Goal: Task Accomplishment & Management: Manage account settings

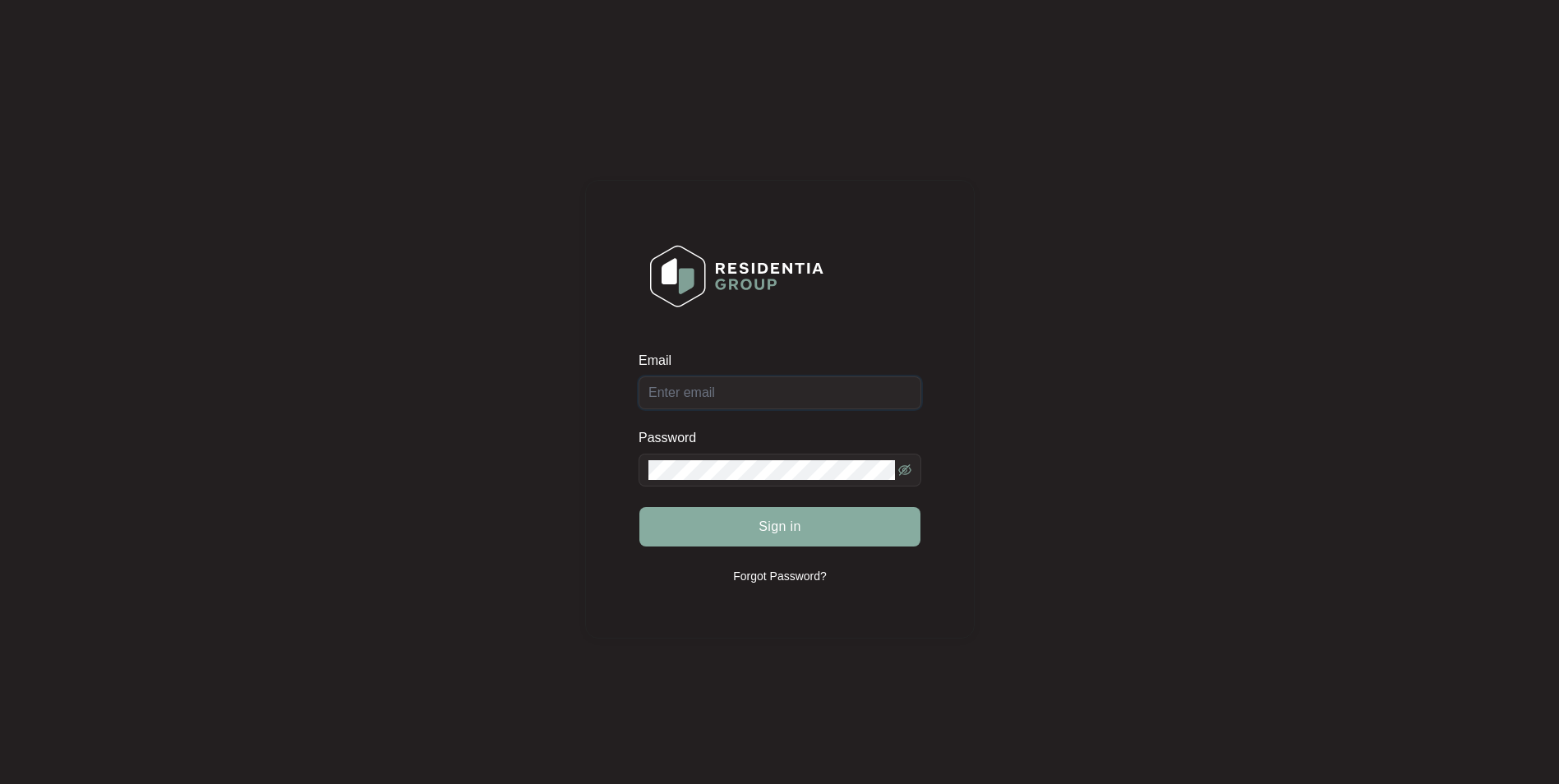
type input "[EMAIL_ADDRESS][DOMAIN_NAME]"
click at [797, 522] on span "Sign in" at bounding box center [780, 526] width 43 height 20
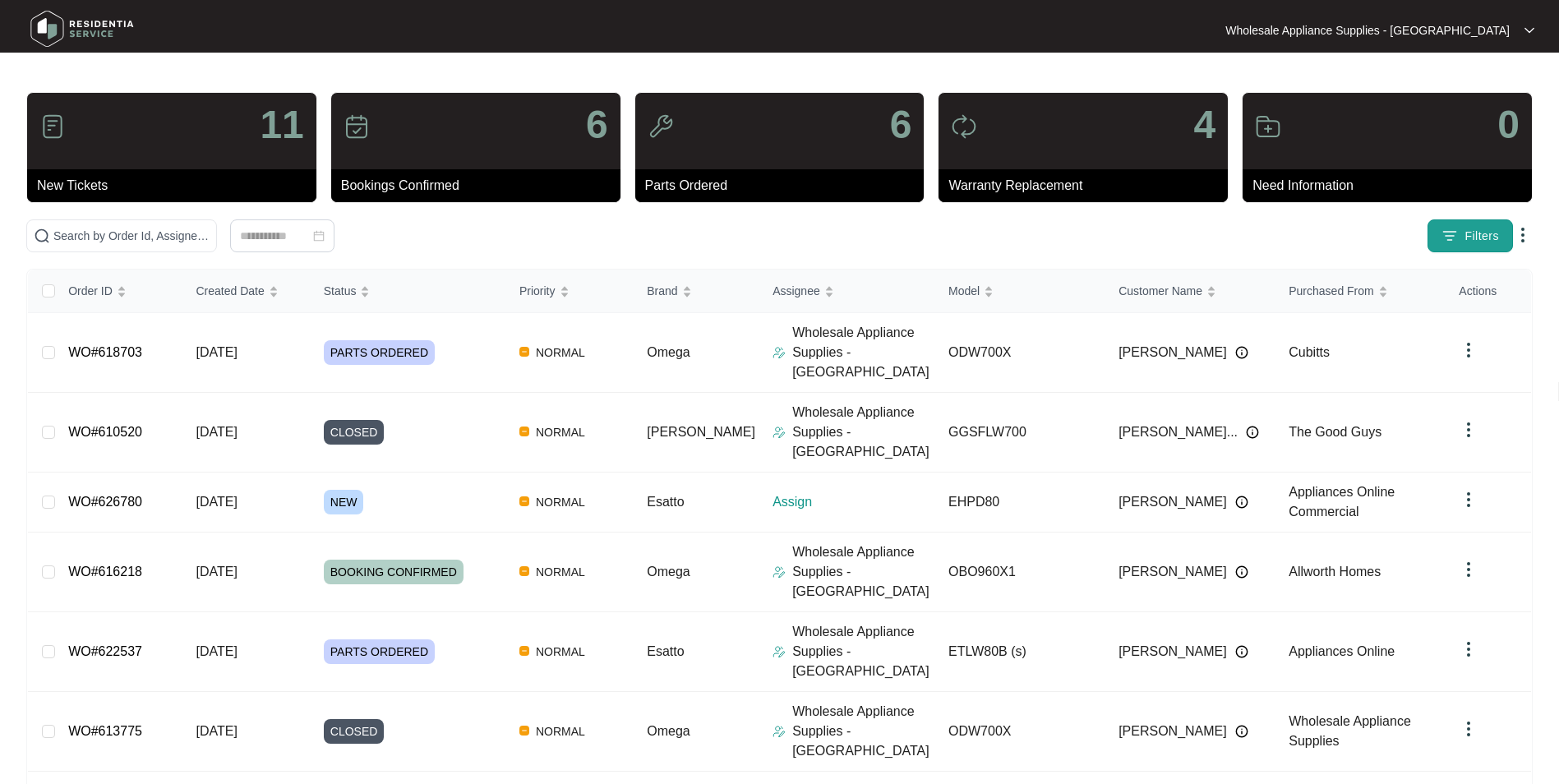
click at [1443, 239] on img "button" at bounding box center [1450, 236] width 17 height 17
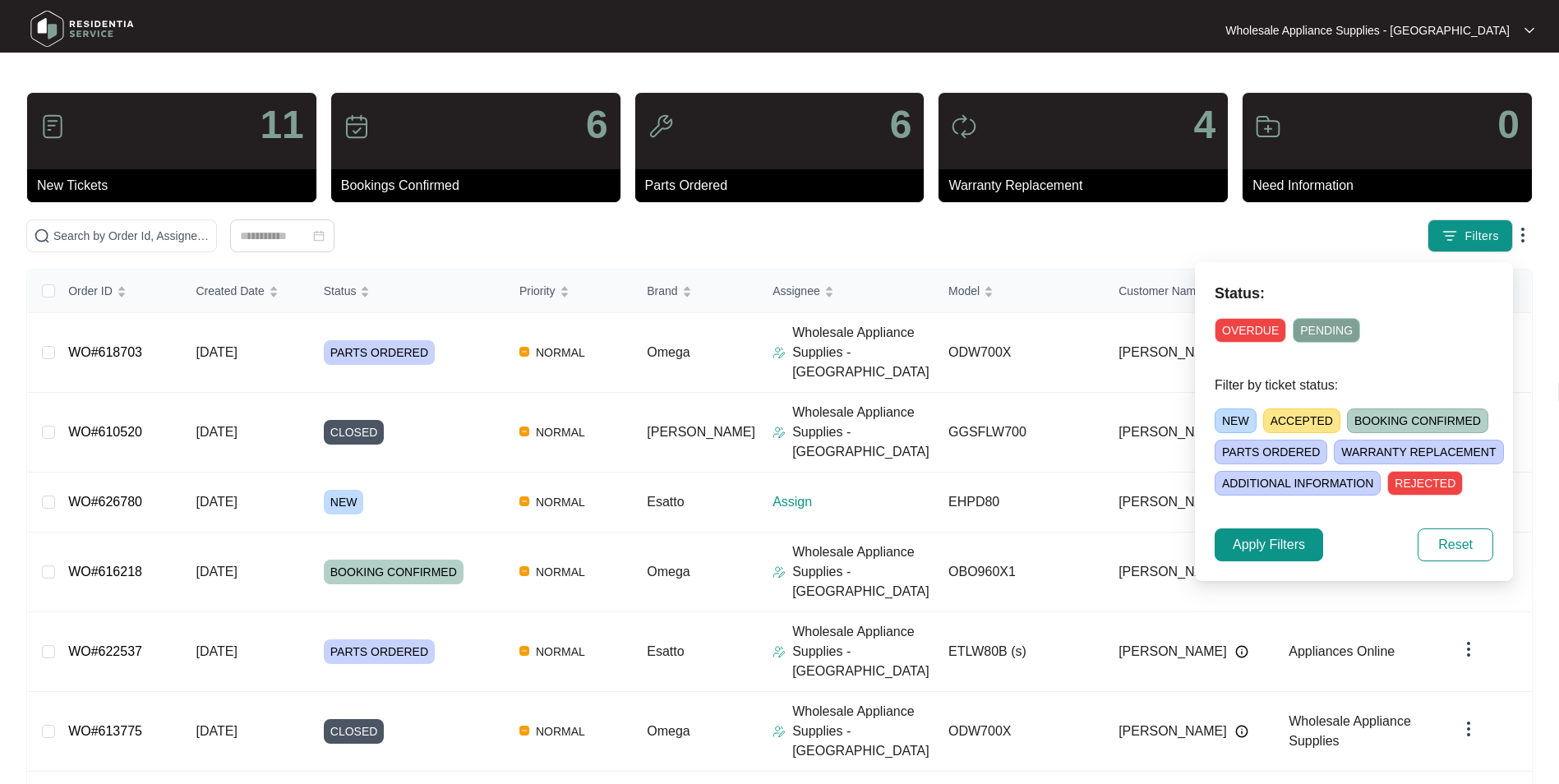
click at [1248, 416] on span "NEW" at bounding box center [1235, 420] width 42 height 24
drag, startPoint x: 1249, startPoint y: 541, endPoint x: 1262, endPoint y: 530, distance: 17.0
click at [1251, 541] on span "Apply Filters" at bounding box center [1269, 544] width 73 height 20
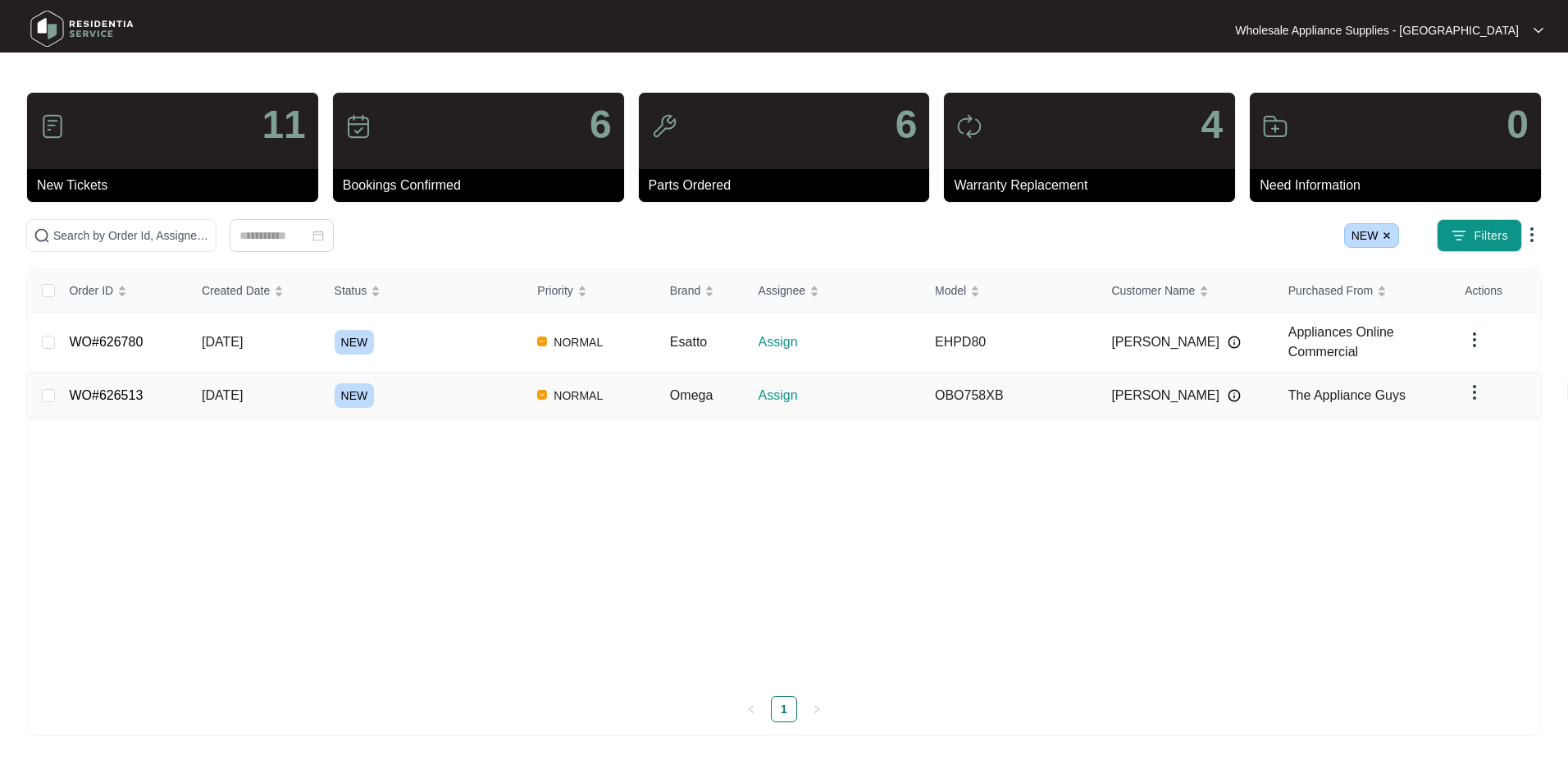
click at [243, 393] on span "[DATE]" at bounding box center [222, 395] width 41 height 14
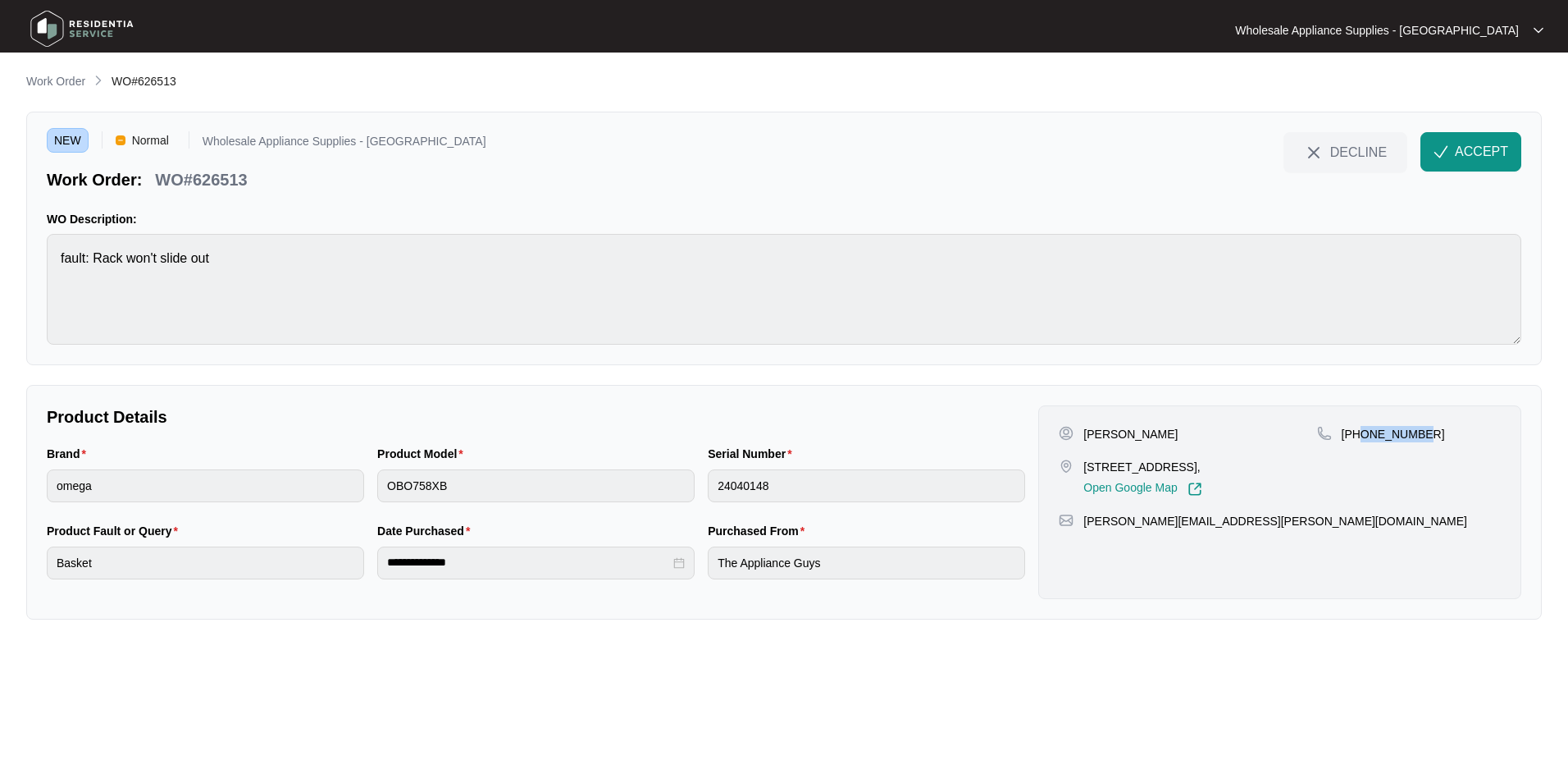
drag, startPoint x: 1417, startPoint y: 434, endPoint x: 1361, endPoint y: 445, distance: 57.1
click at [1361, 445] on div "[PHONE_NUMBER]" at bounding box center [1408, 461] width 183 height 71
copy p "449556332"
click at [1147, 433] on p "[PERSON_NAME]" at bounding box center [1130, 434] width 94 height 17
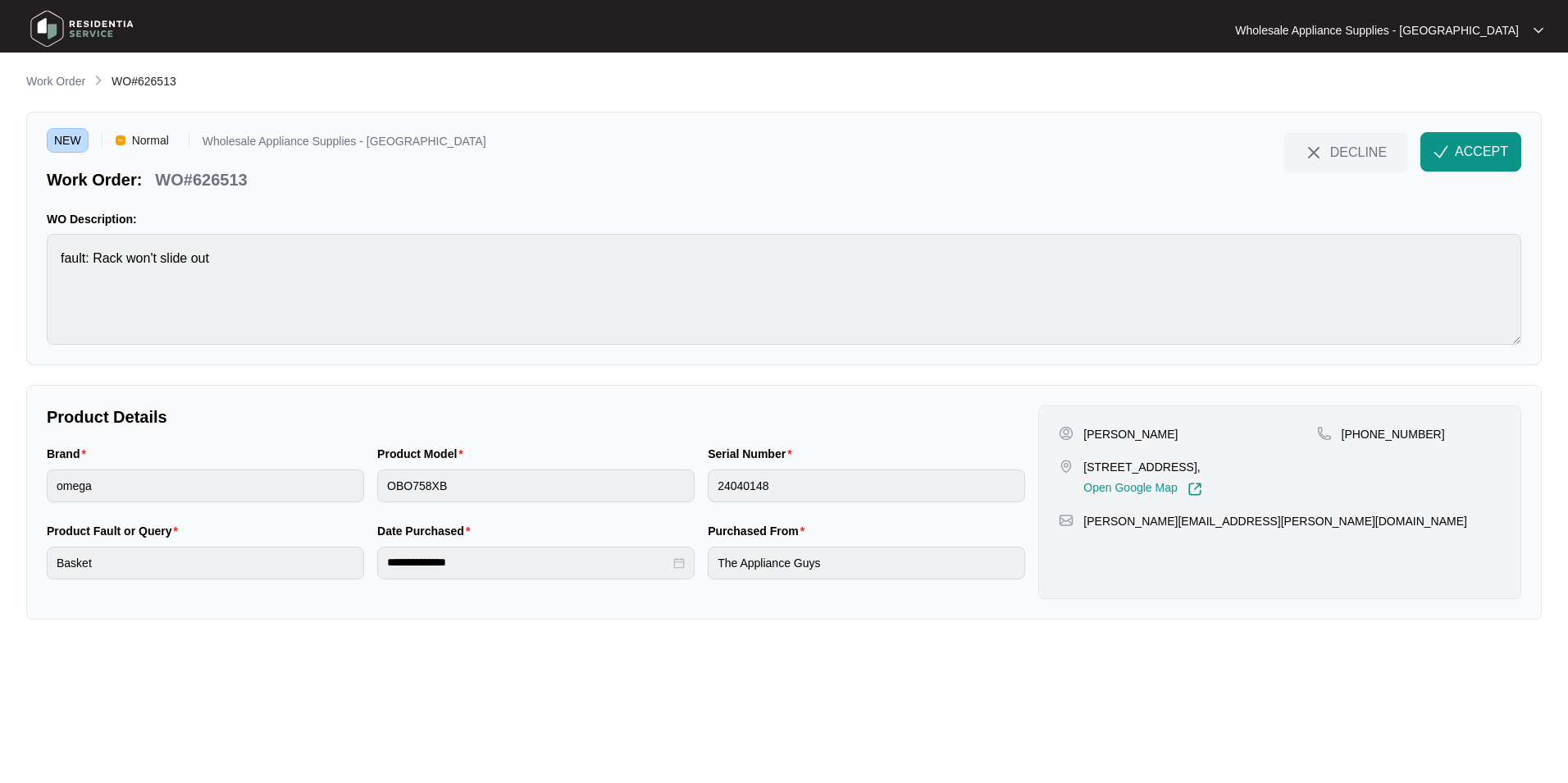
copy p "[PERSON_NAME]"
drag, startPoint x: 1172, startPoint y: 467, endPoint x: 1085, endPoint y: 469, distance: 87.0
click at [1085, 469] on p "[STREET_ADDRESS]," at bounding box center [1142, 467] width 118 height 17
copy p "[STREET_ADDRESS]"
drag, startPoint x: 1245, startPoint y: 523, endPoint x: 1086, endPoint y: 527, distance: 159.1
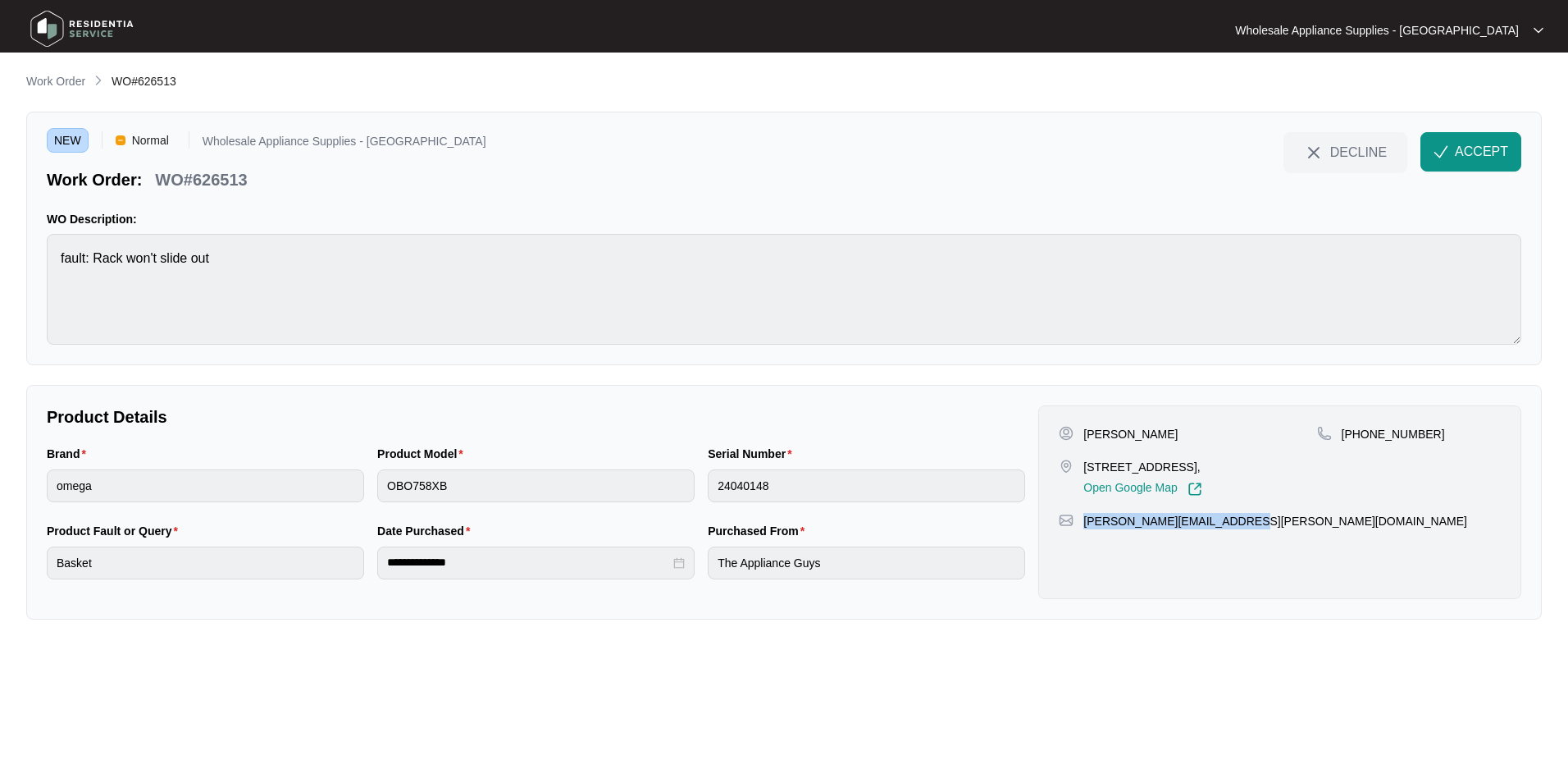
click at [1086, 527] on div "[PERSON_NAME][EMAIL_ADDRESS][PERSON_NAME][DOMAIN_NAME]" at bounding box center [1280, 521] width 442 height 17
copy p "[PERSON_NAME][EMAIL_ADDRESS][PERSON_NAME][DOMAIN_NAME]"
click at [223, 178] on p "WO#626513" at bounding box center [201, 180] width 92 height 23
copy p "626513"
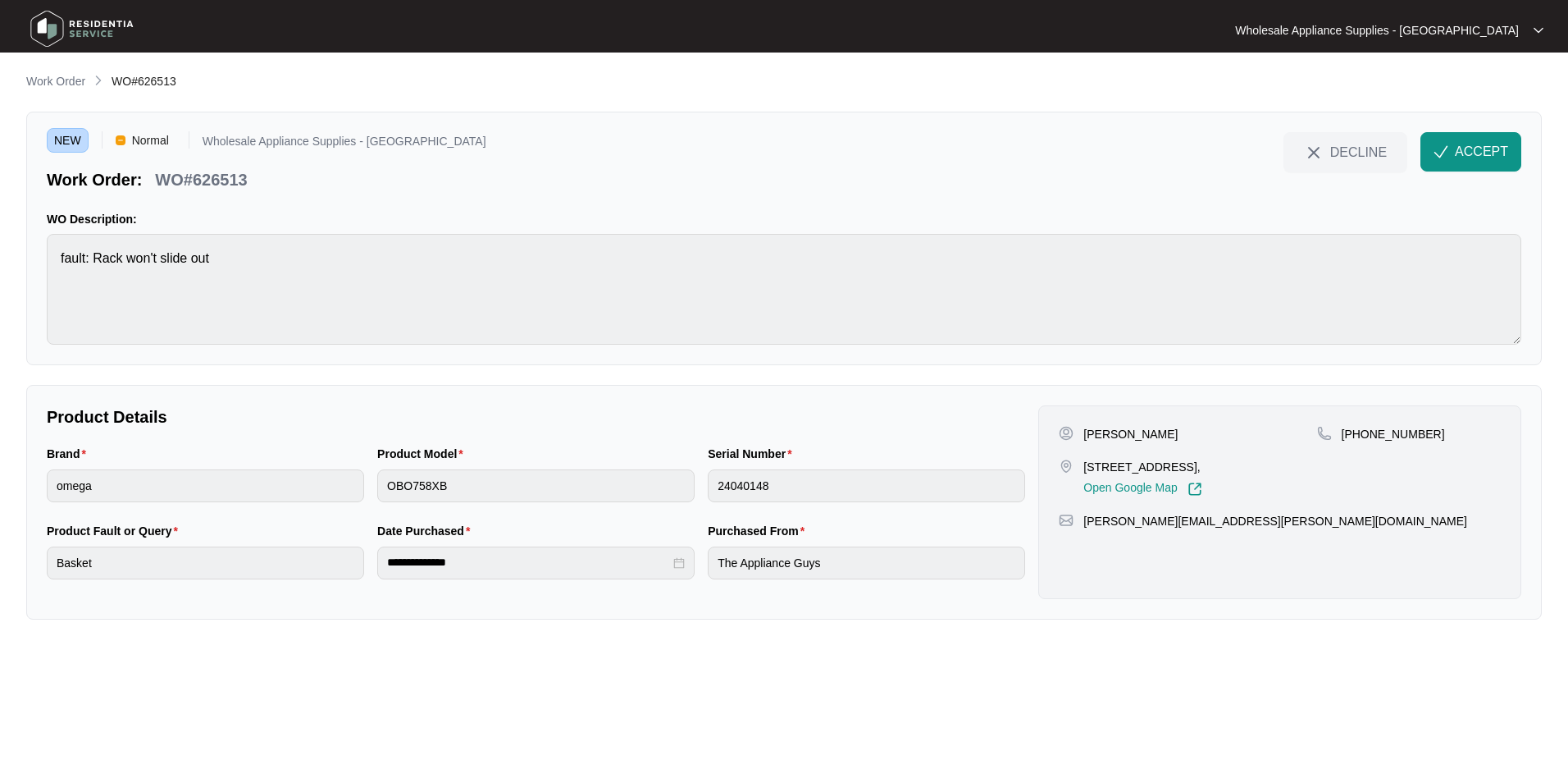
click at [373, 490] on div "Product Model OBO758XB" at bounding box center [535, 483] width 330 height 77
click at [375, 485] on div "Product Model OBO758XB" at bounding box center [535, 483] width 330 height 77
click at [661, 487] on div "Brand omega Product Model OBO758XB Serial Number 24040148" at bounding box center [535, 483] width 991 height 77
click at [264, 575] on div "**********" at bounding box center [535, 560] width 991 height 77
click at [1446, 153] on img "button" at bounding box center [1441, 152] width 15 height 15
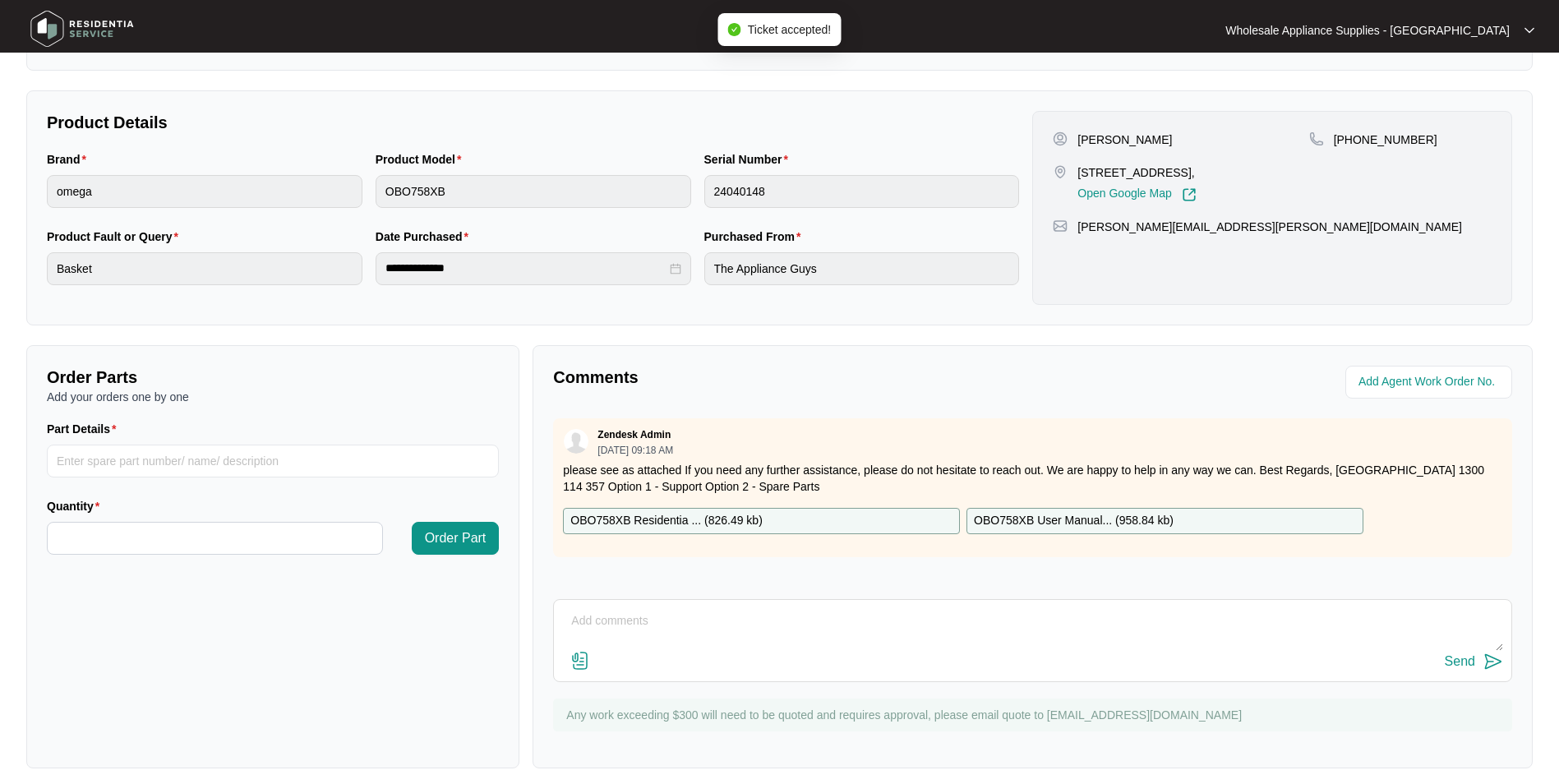
scroll to position [307, 0]
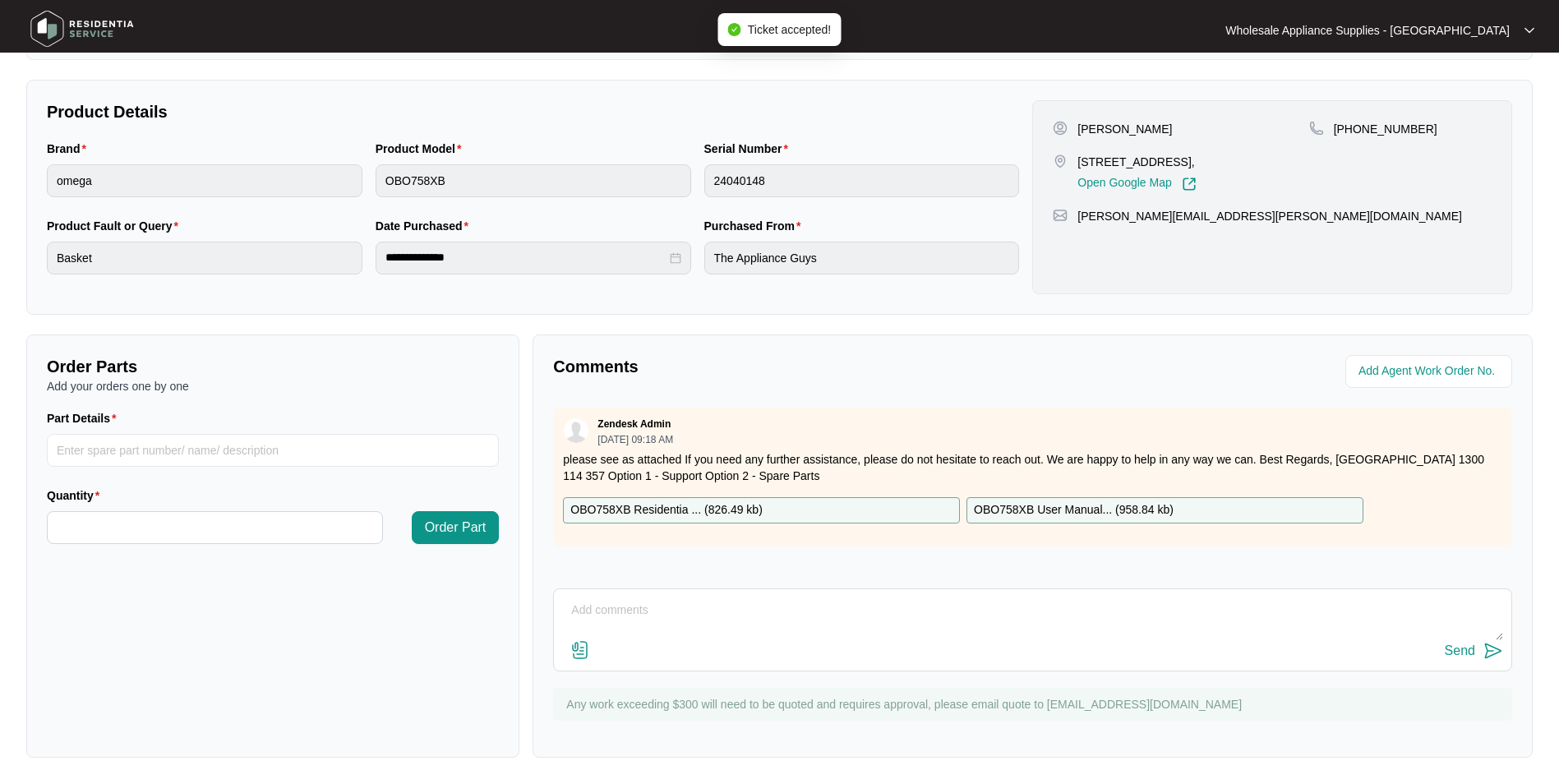
click at [733, 508] on p "OBO758XB Residentia ... ( 826.49 kb )" at bounding box center [667, 509] width 192 height 18
click at [804, 92] on div "**********" at bounding box center [779, 197] width 1506 height 235
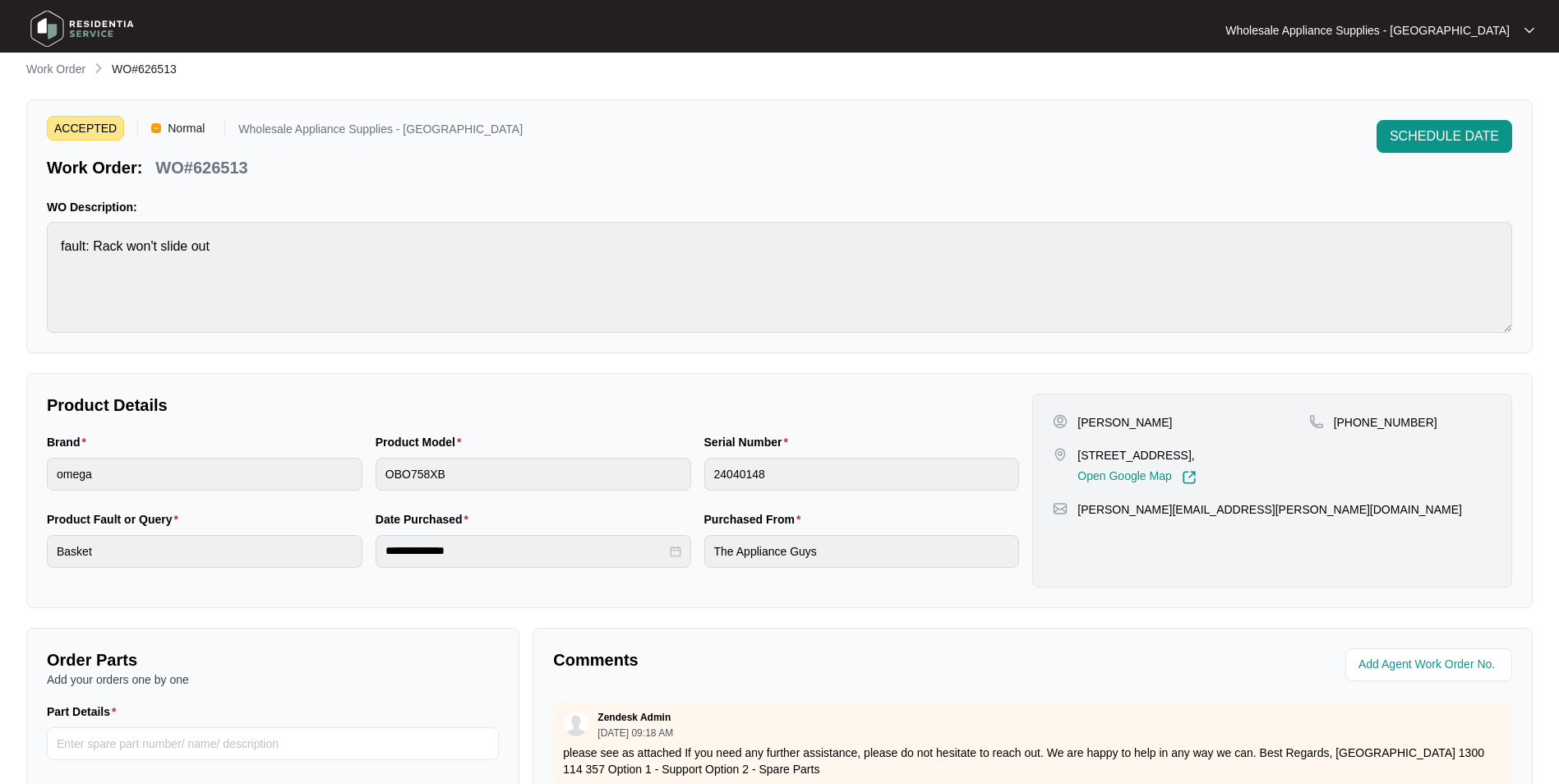
scroll to position [0, 0]
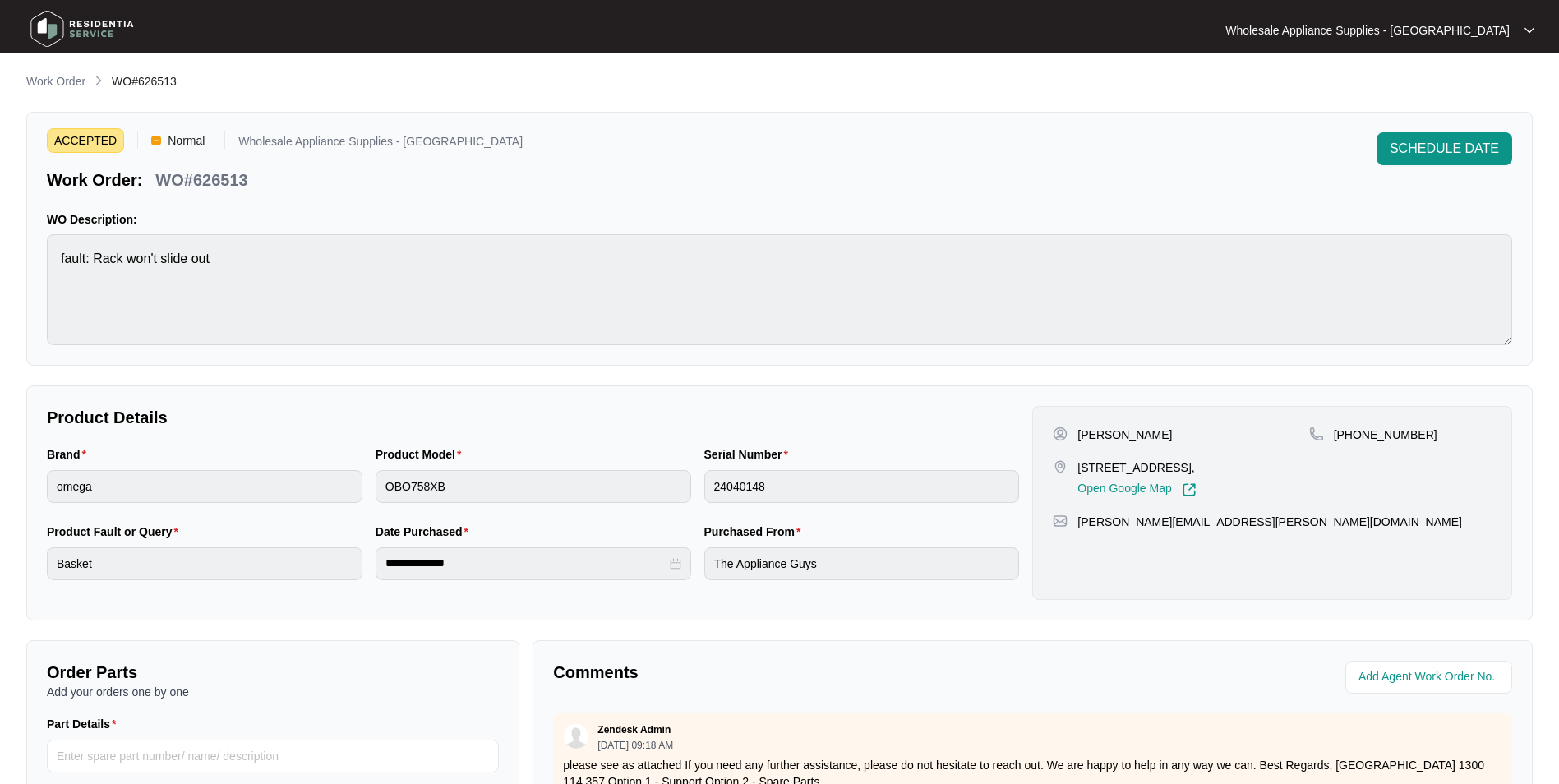
drag, startPoint x: 62, startPoint y: 35, endPoint x: 59, endPoint y: 72, distance: 37.1
click at [62, 35] on img at bounding box center [81, 28] width 115 height 49
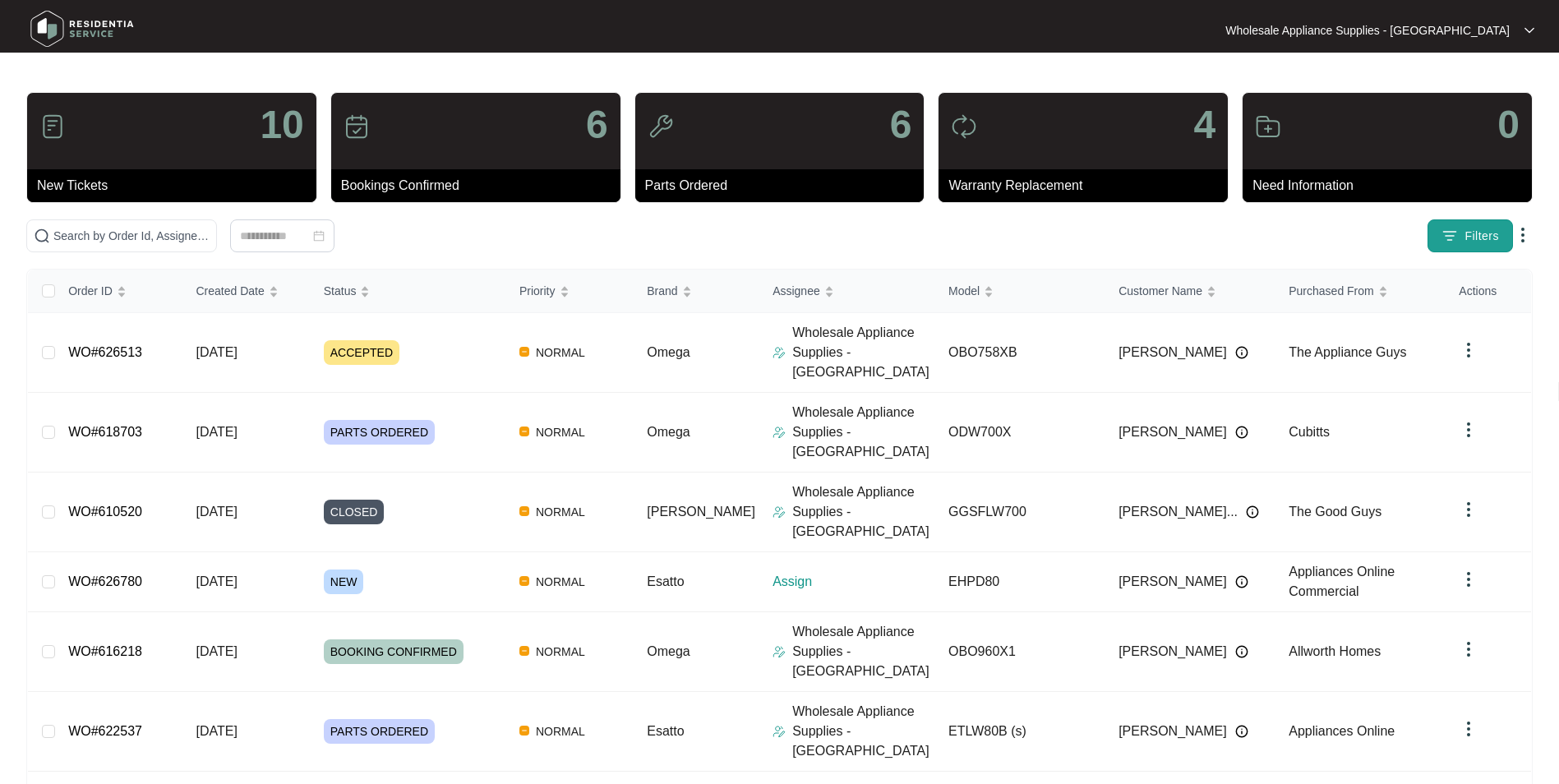
drag, startPoint x: 1459, startPoint y: 236, endPoint x: 1388, endPoint y: 254, distance: 73.2
click at [1459, 237] on button "Filters" at bounding box center [1470, 235] width 86 height 33
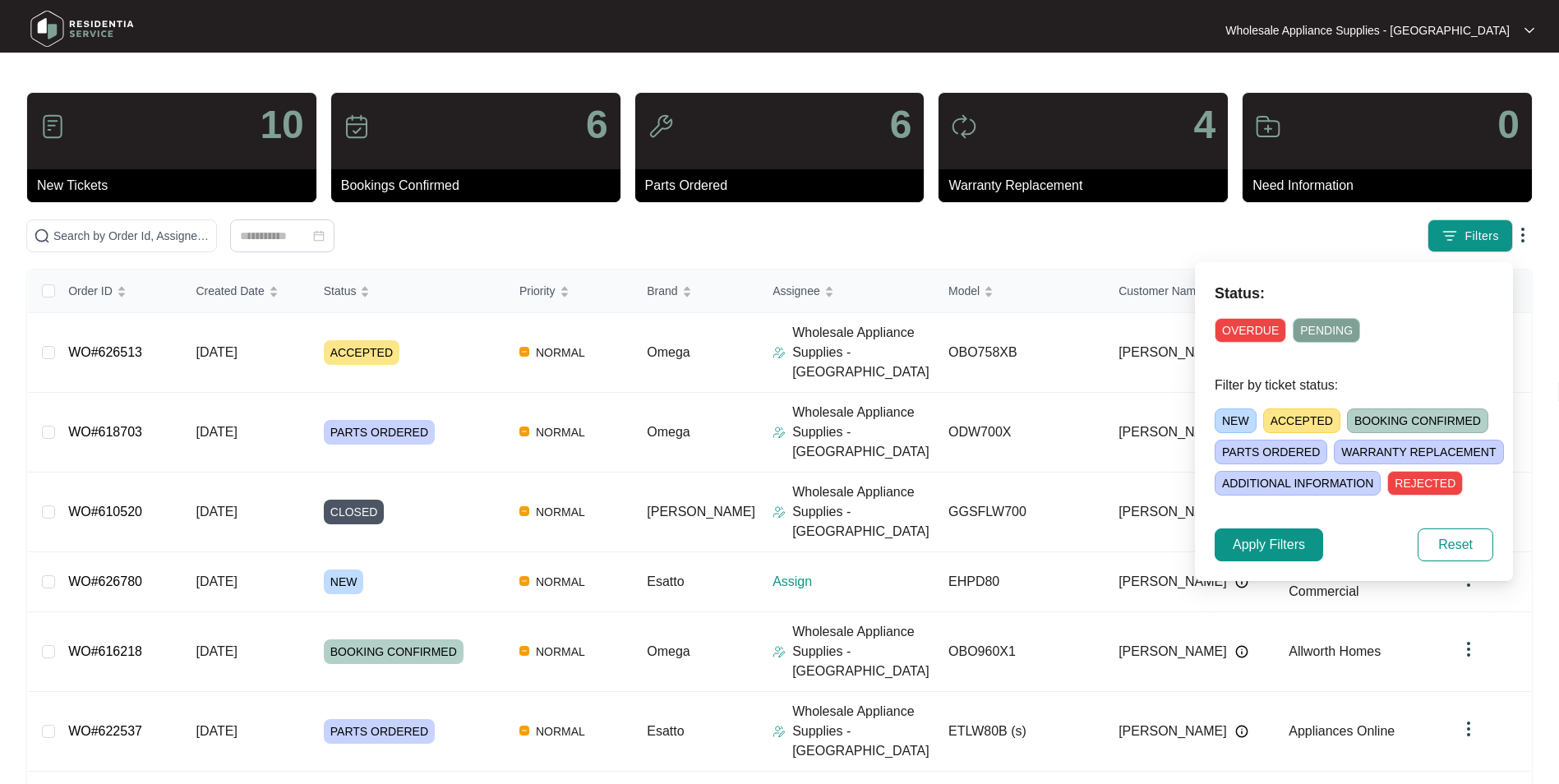
click at [1230, 421] on span "NEW" at bounding box center [1235, 420] width 42 height 24
click at [1282, 557] on button "Apply Filters" at bounding box center [1268, 544] width 108 height 33
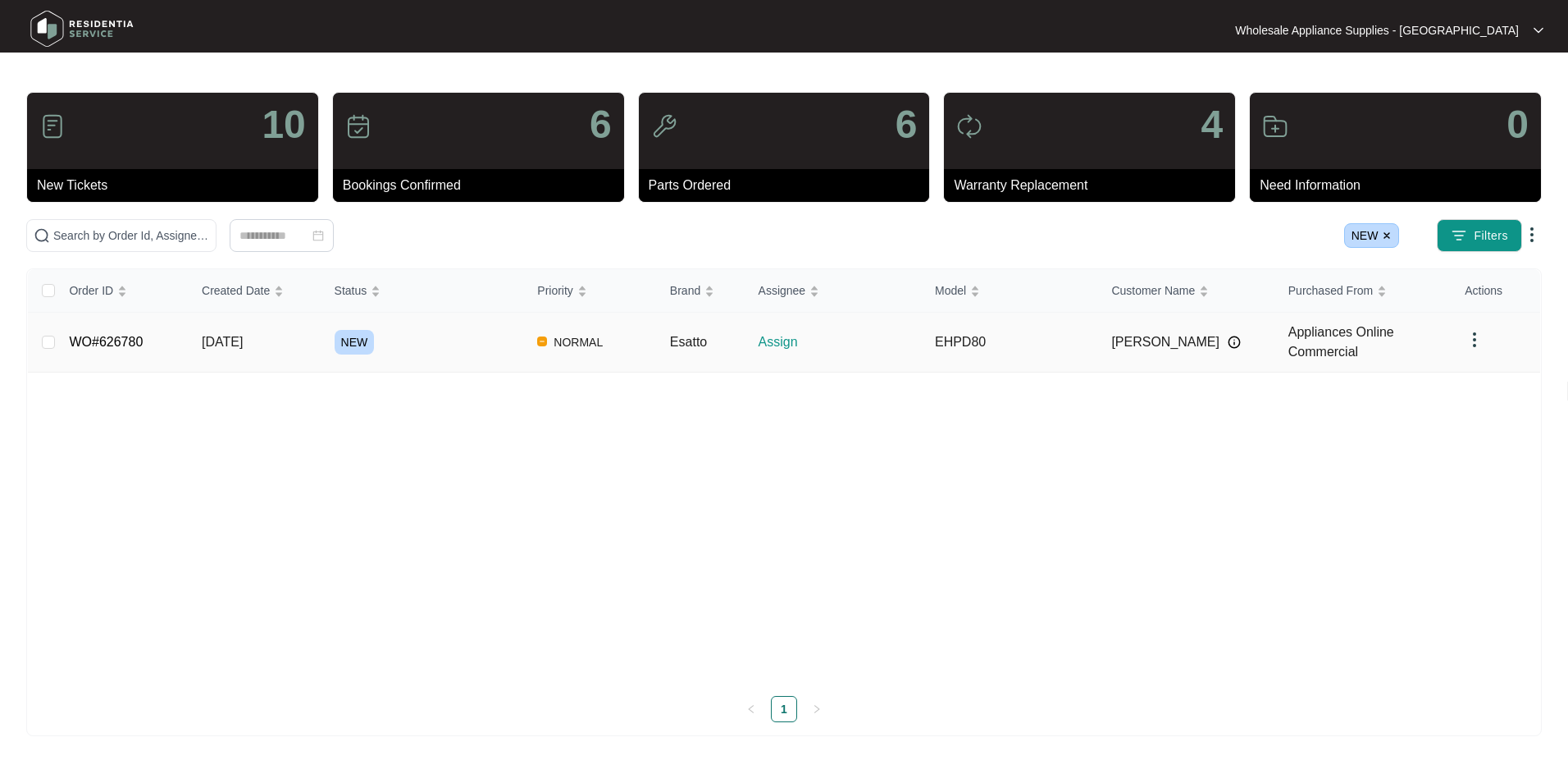
click at [237, 343] on span "[DATE]" at bounding box center [222, 342] width 41 height 14
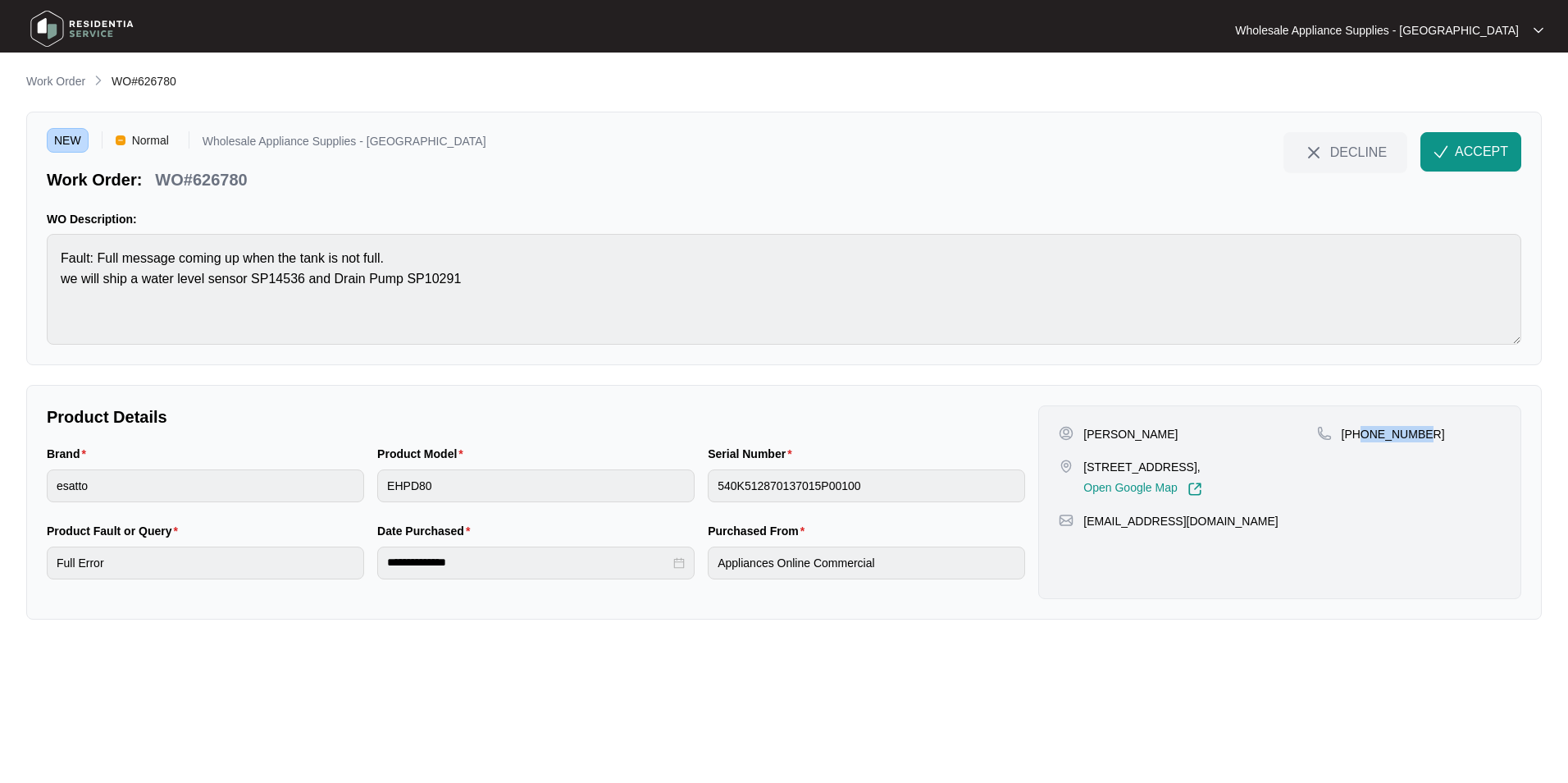
drag, startPoint x: 1419, startPoint y: 433, endPoint x: 1359, endPoint y: 435, distance: 60.0
click at [1359, 435] on div "[PHONE_NUMBER]" at bounding box center [1408, 434] width 183 height 17
copy p "422753061"
click at [233, 177] on p "WO#626780" at bounding box center [201, 180] width 92 height 23
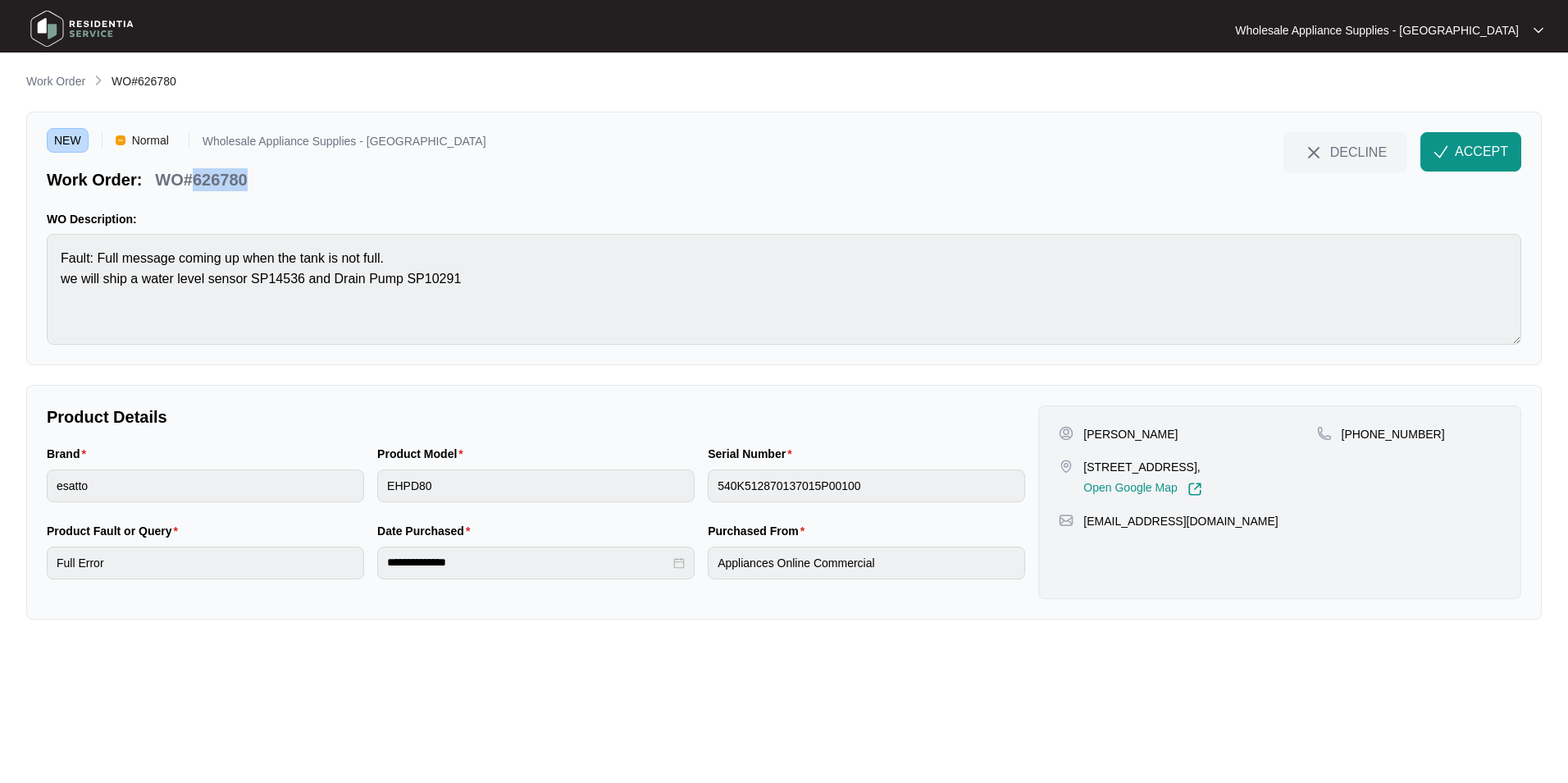
copy p "626780"
click at [23, 284] on main "**********" at bounding box center [784, 391] width 1568 height 783
click at [347, 581] on div "**********" at bounding box center [535, 560] width 991 height 77
click at [663, 493] on div "Brand esatto Product Model EHPD80 Serial Number 540K512870137015P00100" at bounding box center [535, 483] width 991 height 77
drag, startPoint x: 1224, startPoint y: 524, endPoint x: 1082, endPoint y: 528, distance: 142.1
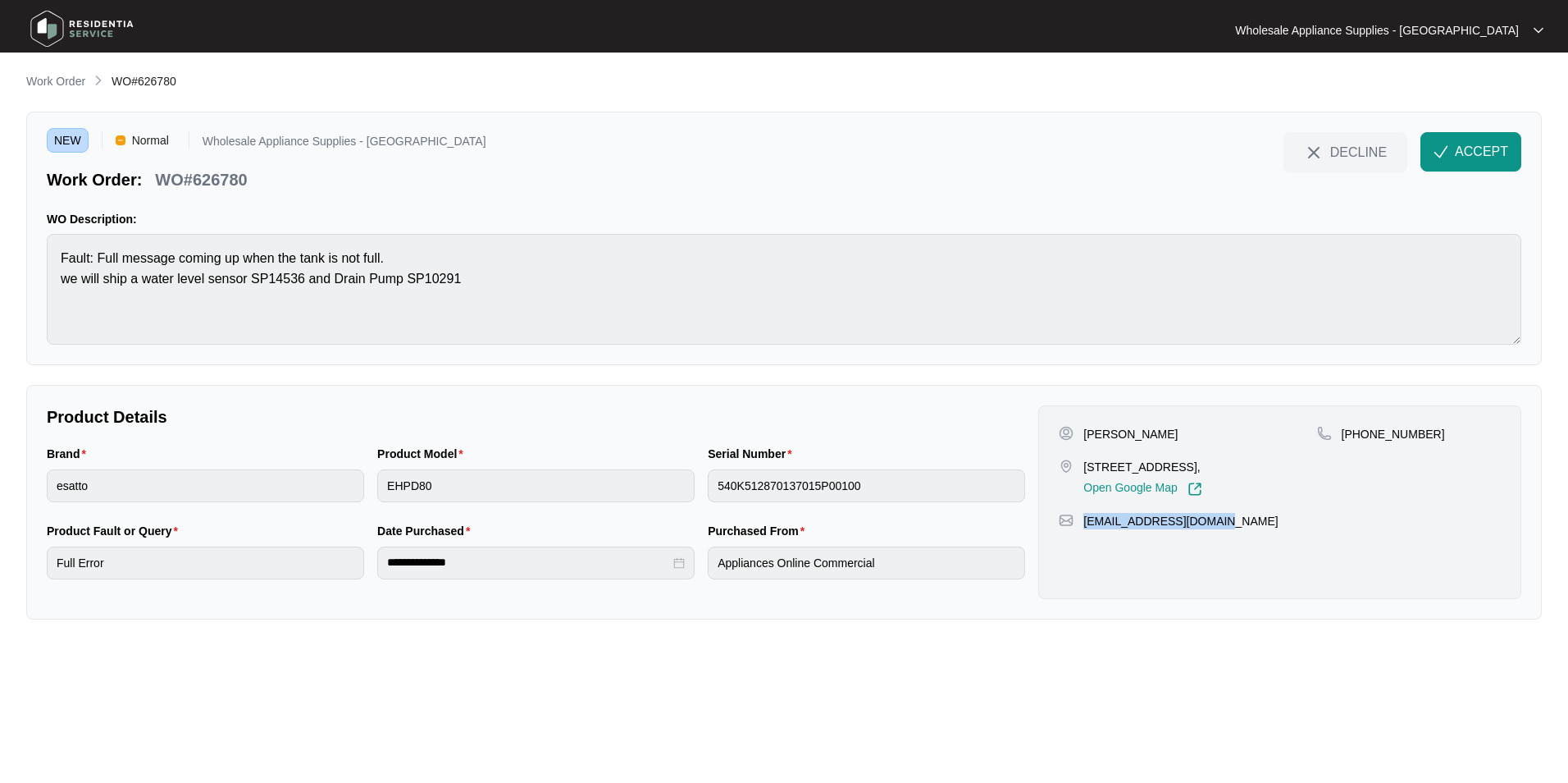
click at [1082, 528] on div "[EMAIL_ADDRESS][DOMAIN_NAME]" at bounding box center [1280, 521] width 442 height 17
click at [1451, 152] on button "ACCEPT" at bounding box center [1470, 152] width 101 height 39
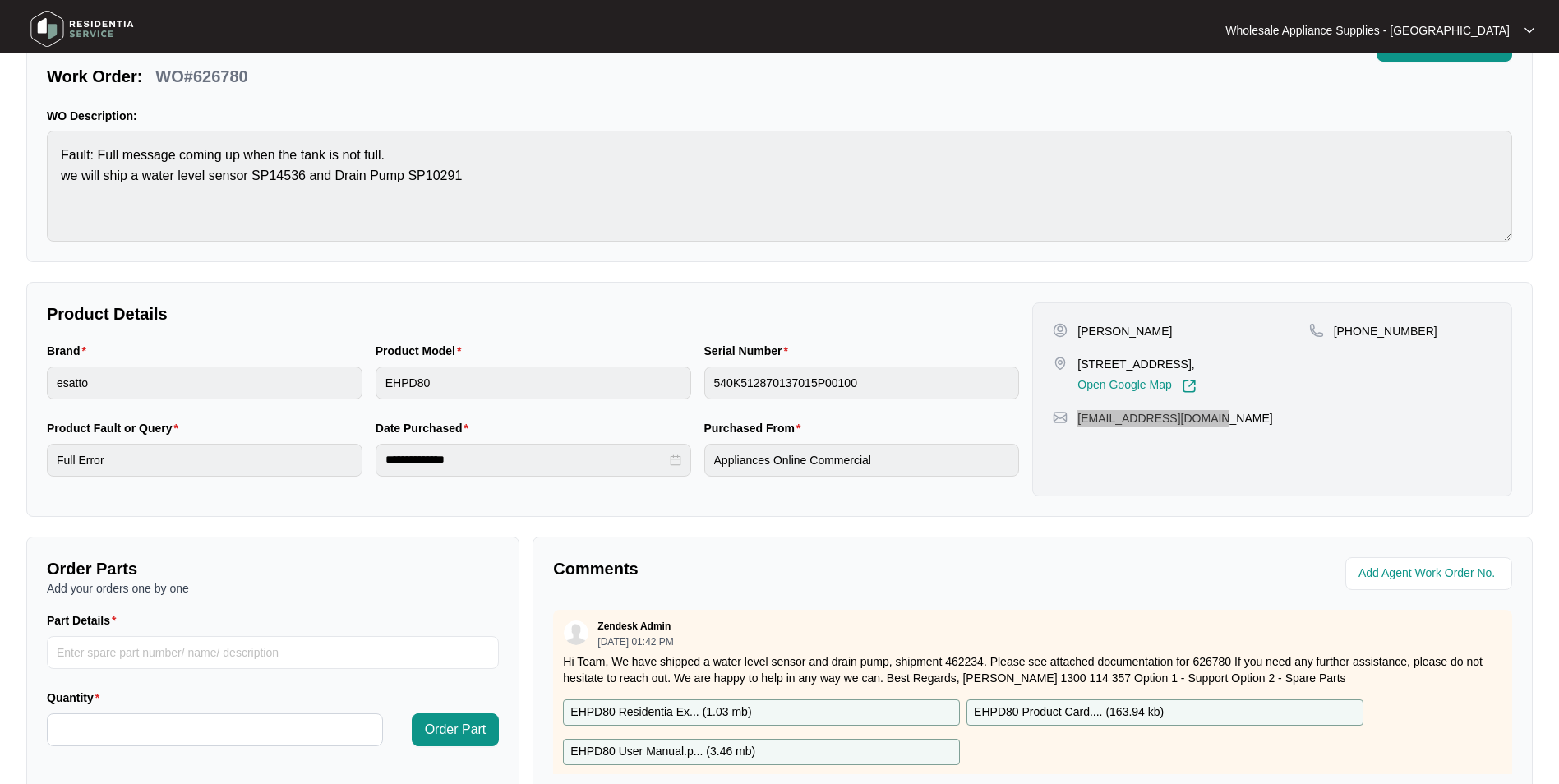
scroll to position [307, 0]
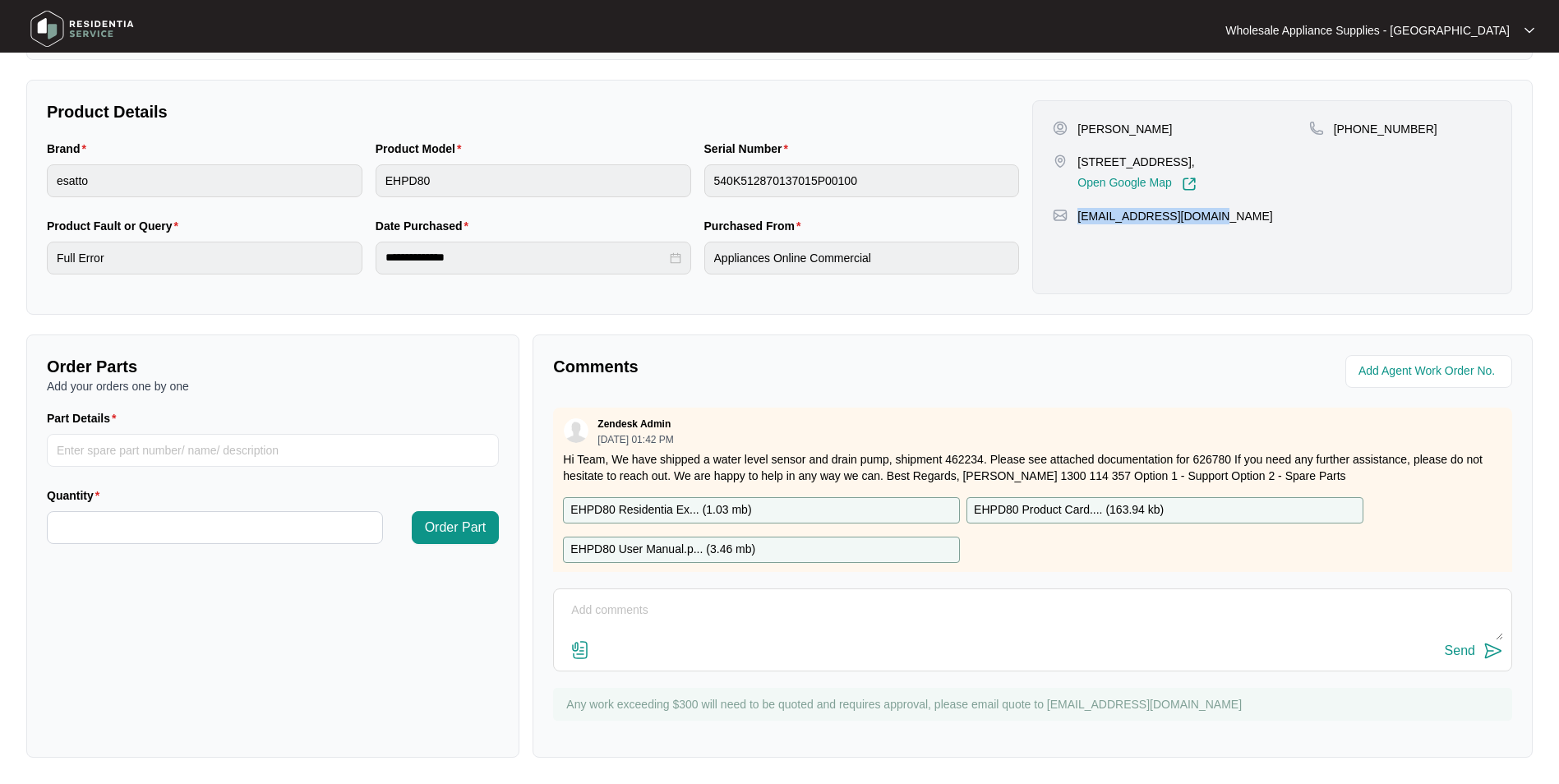
click at [707, 513] on p "EHPD80 Residentia Ex... ( 1.03 mb )" at bounding box center [661, 509] width 181 height 18
drag, startPoint x: 510, startPoint y: 110, endPoint x: 563, endPoint y: 114, distance: 53.2
click at [513, 110] on p "Product Details" at bounding box center [532, 111] width 972 height 23
